Goal: Find specific page/section: Find specific page/section

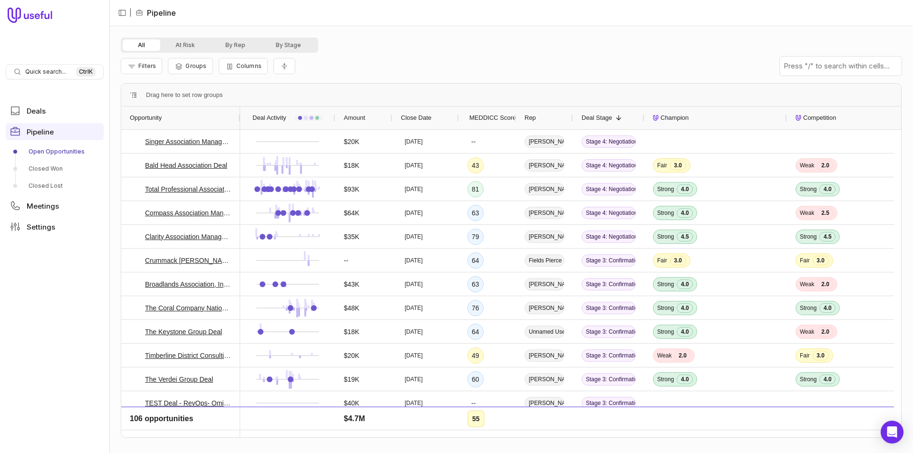
click at [480, 119] on span "MEDDICC Score" at bounding box center [492, 117] width 47 height 11
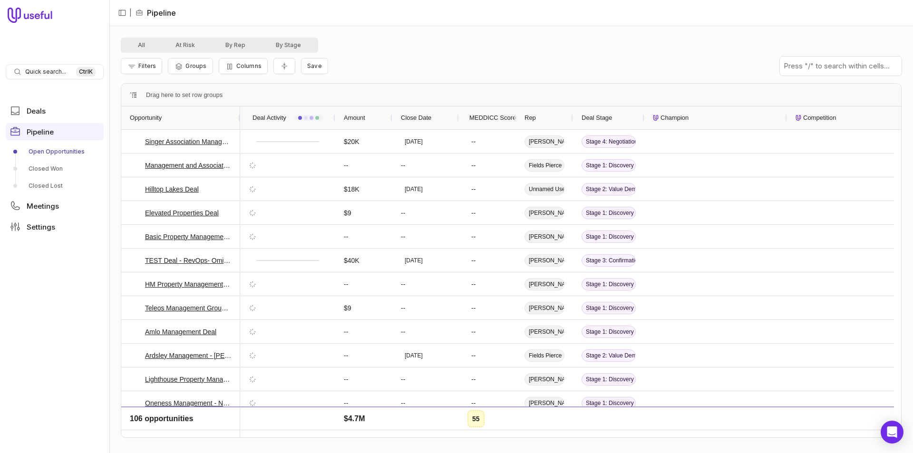
click at [484, 120] on span "MEDDICC Score" at bounding box center [492, 117] width 47 height 11
